Goal: Information Seeking & Learning: Learn about a topic

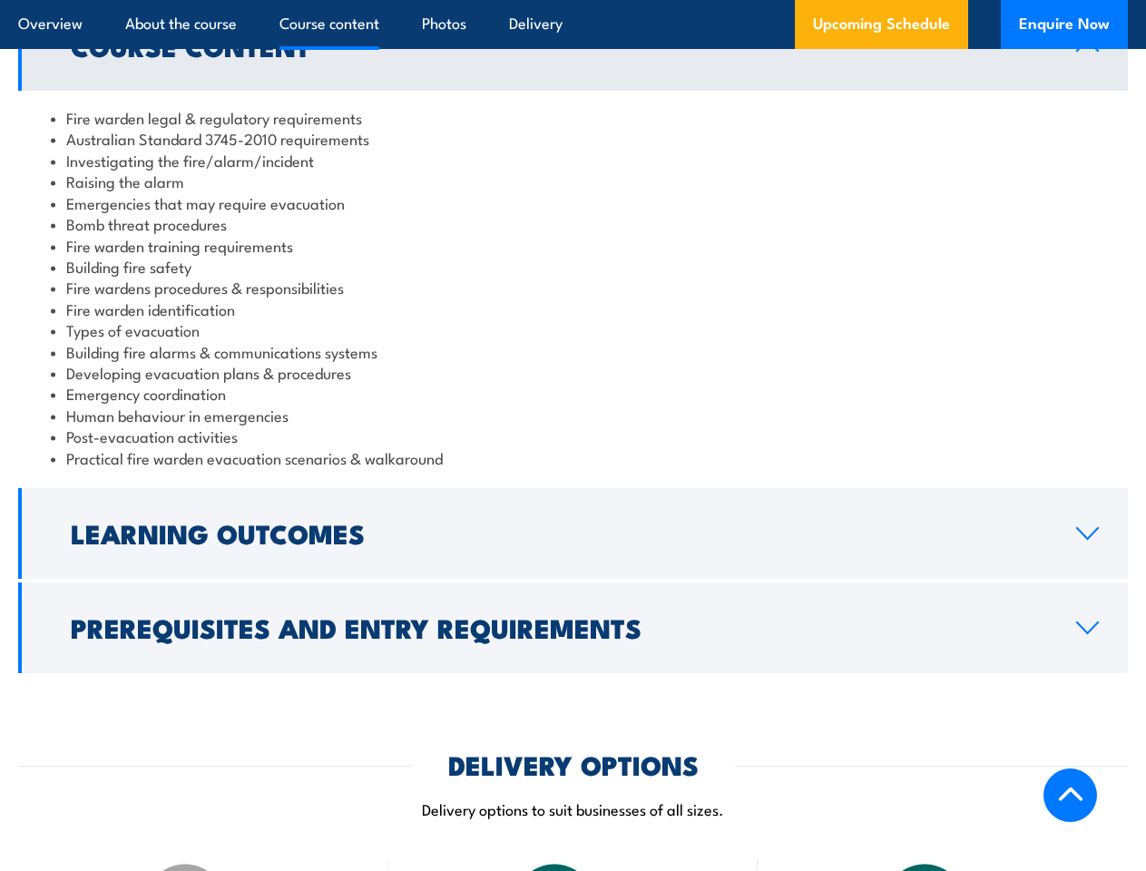
click at [573, 0] on article "Overview About the course Course content Photos Delivery Upcoming Schedule Enqu…" at bounding box center [573, 24] width 1110 height 49
click at [573, 534] on h2 "Learning Outcomes" at bounding box center [559, 533] width 977 height 24
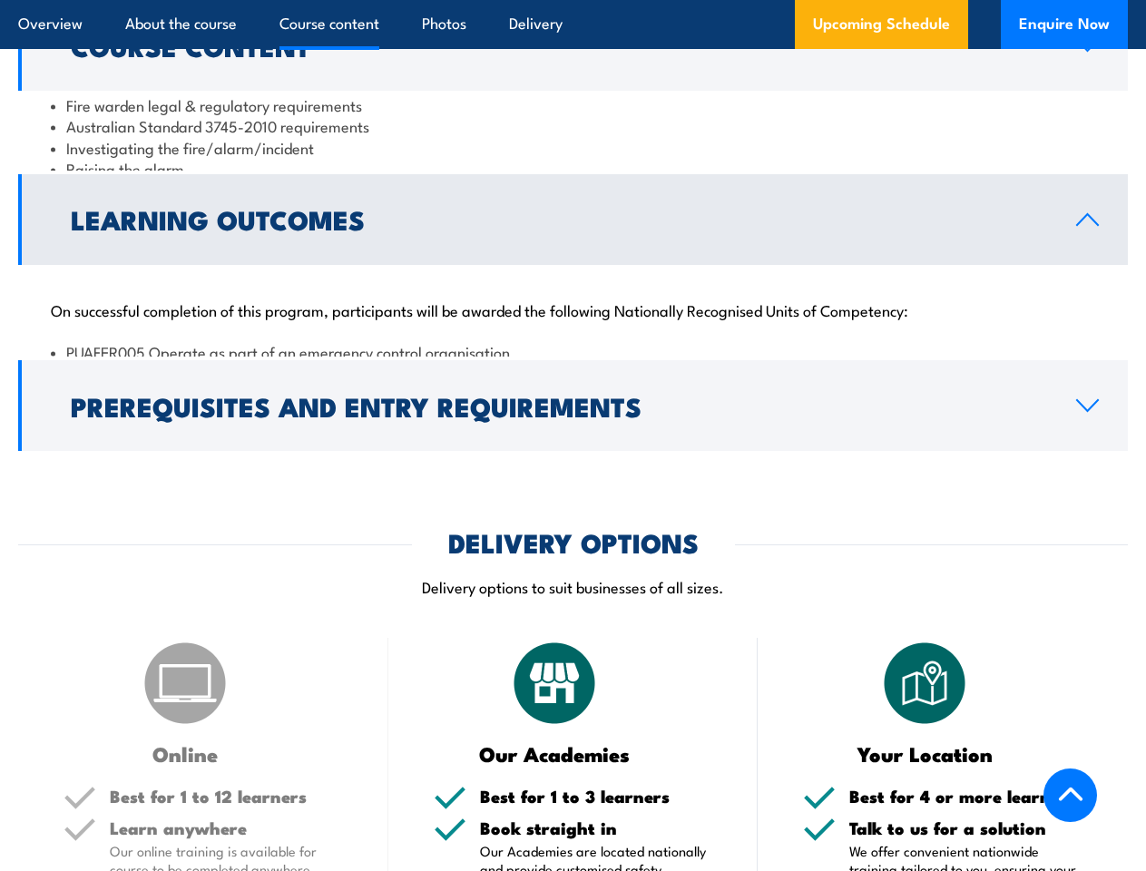
click at [573, 628] on article "DELIVERY OPTIONS Delivery options to suit businesses of all sizes. Online Best …" at bounding box center [573, 852] width 1110 height 645
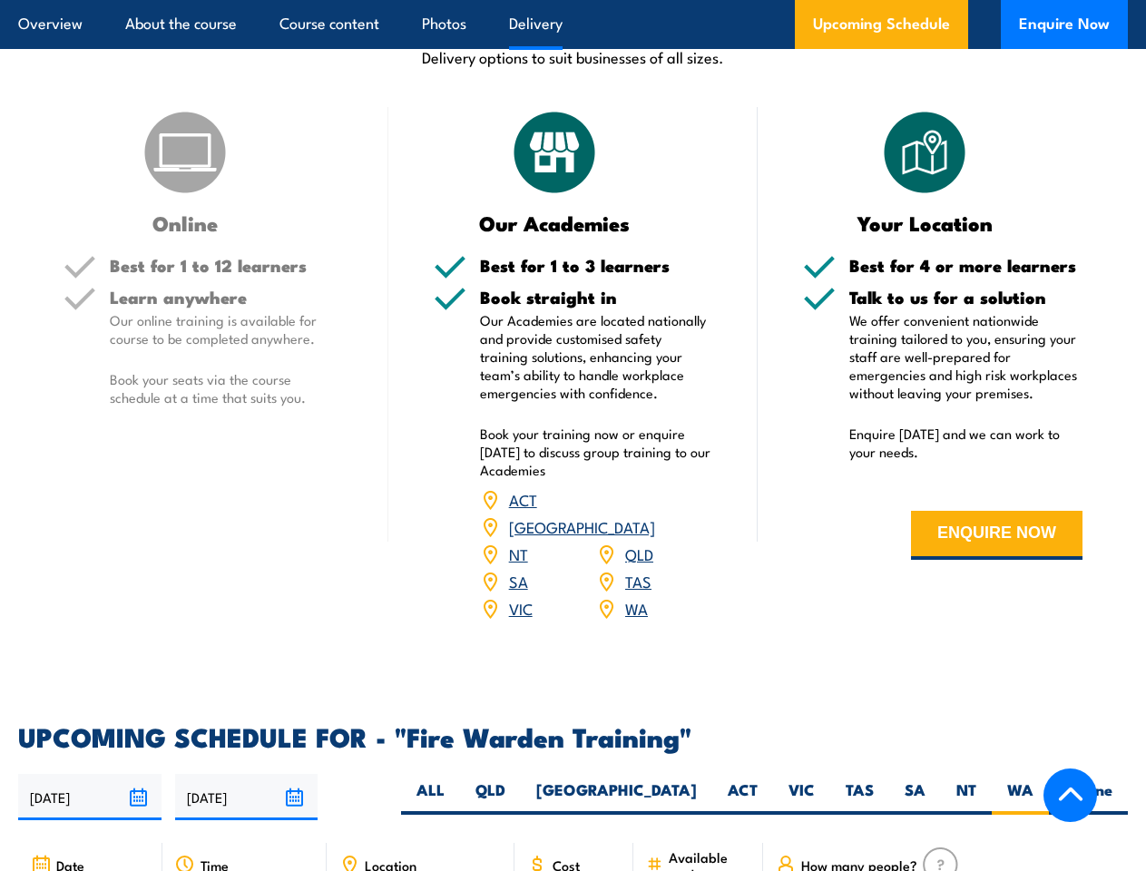
click at [573, 0] on article "Overview About the course Course content Photos Delivery Upcoming Schedule Enqu…" at bounding box center [573, 24] width 1110 height 49
click at [90, 774] on input "[DATE]" at bounding box center [89, 797] width 143 height 46
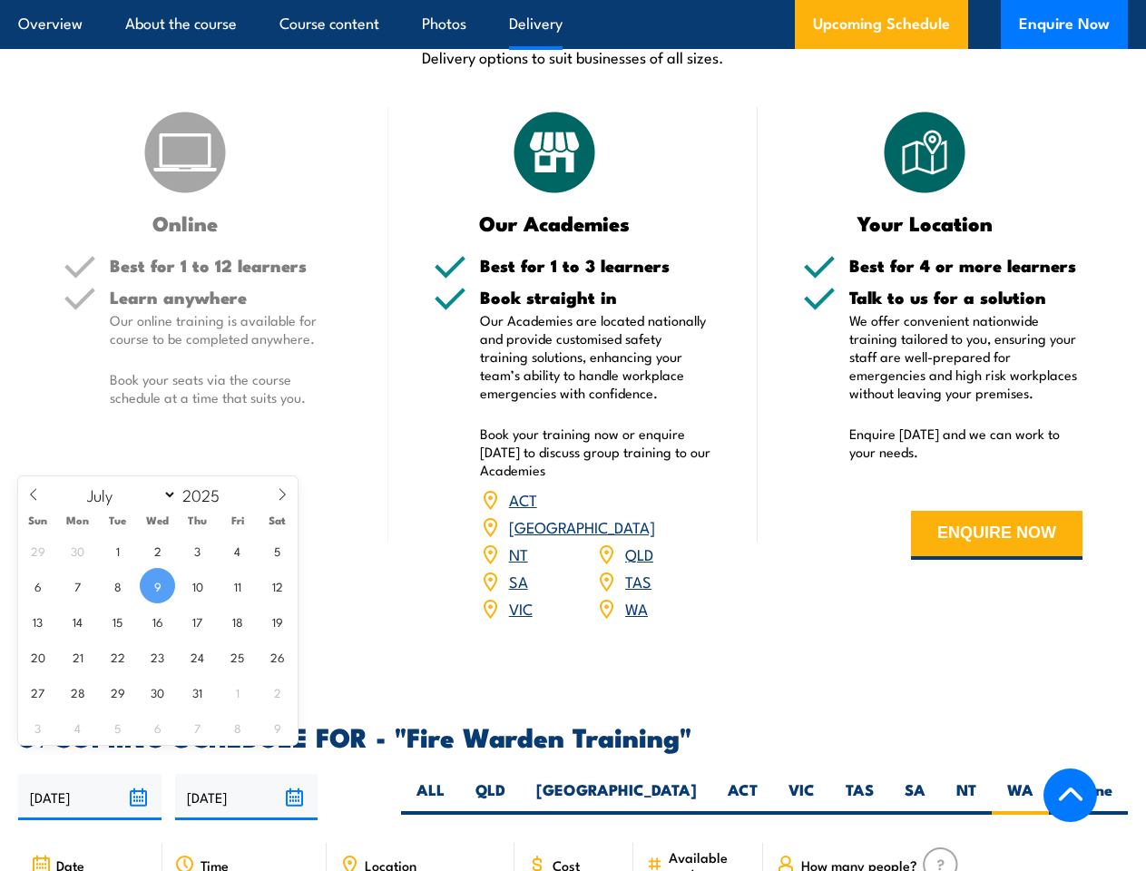
click at [247, 774] on input "[DATE]" at bounding box center [246, 797] width 143 height 46
